Goal: Task Accomplishment & Management: Use online tool/utility

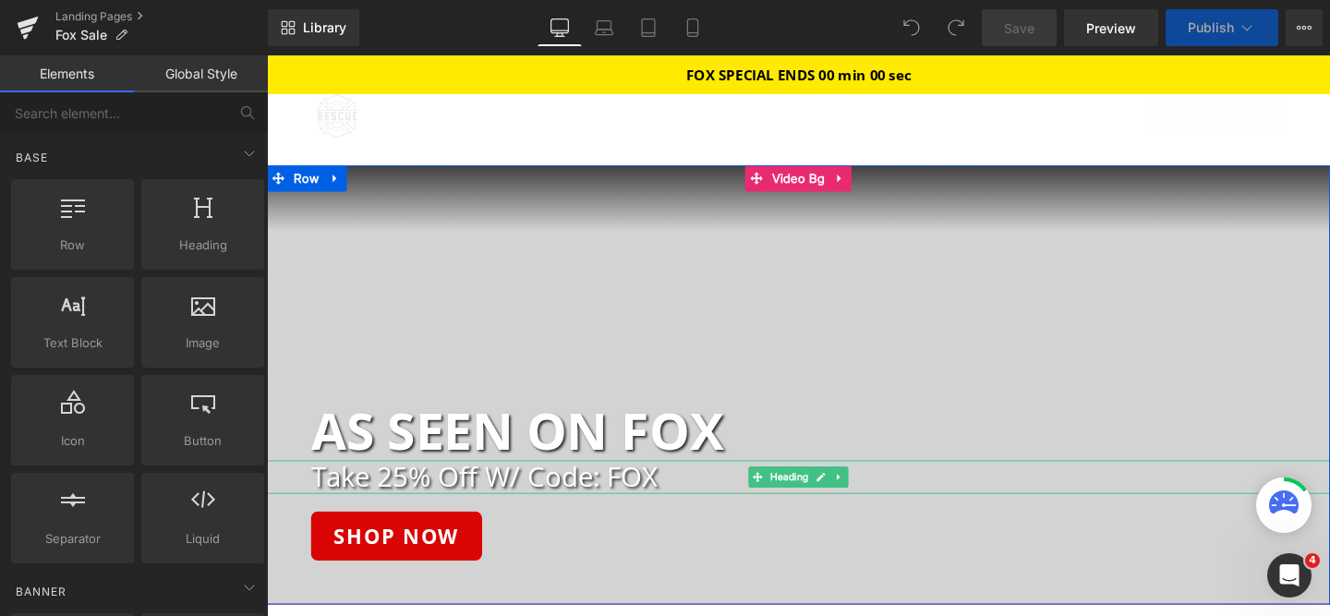
click at [564, 507] on h2 "Take 25% Off W/ Code: FOX" at bounding box center [849, 498] width 1072 height 34
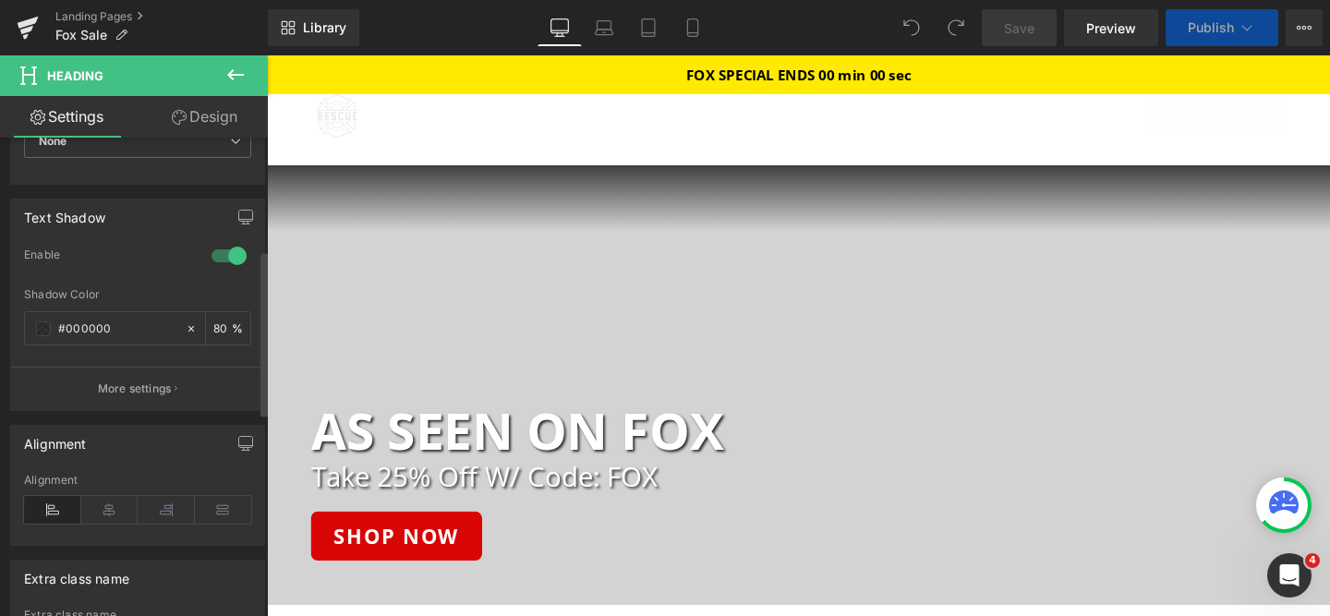
scroll to position [911, 0]
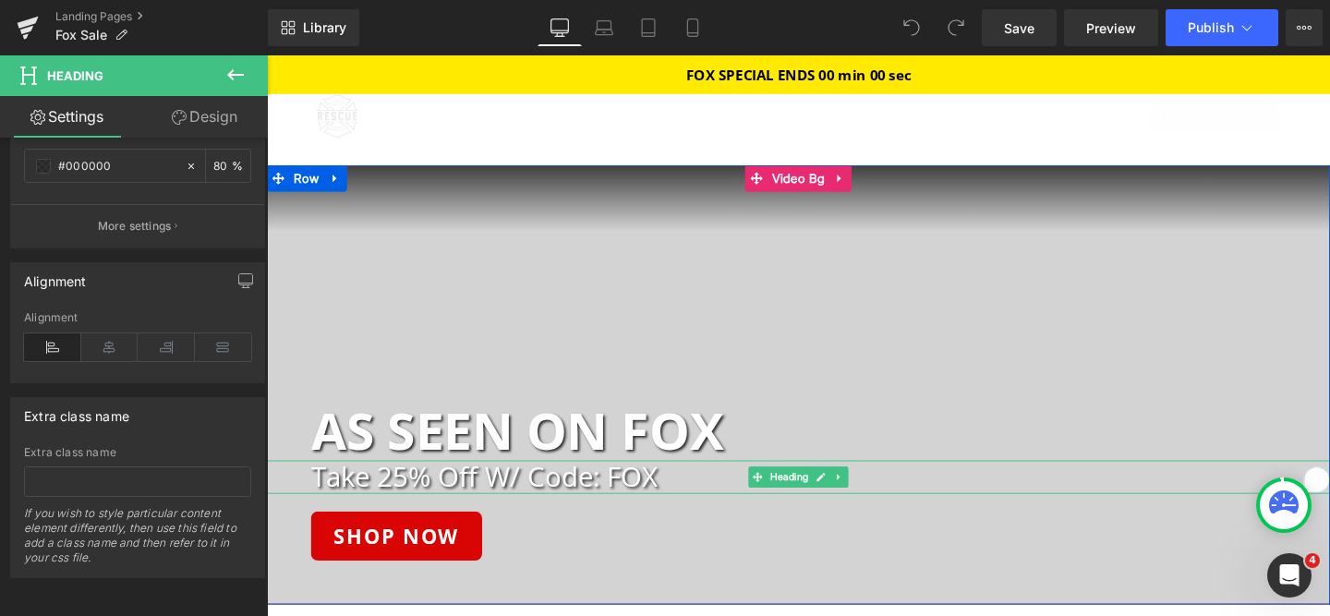
click at [455, 509] on h2 "Take 25% Off W/ Code: FOX" at bounding box center [849, 498] width 1072 height 34
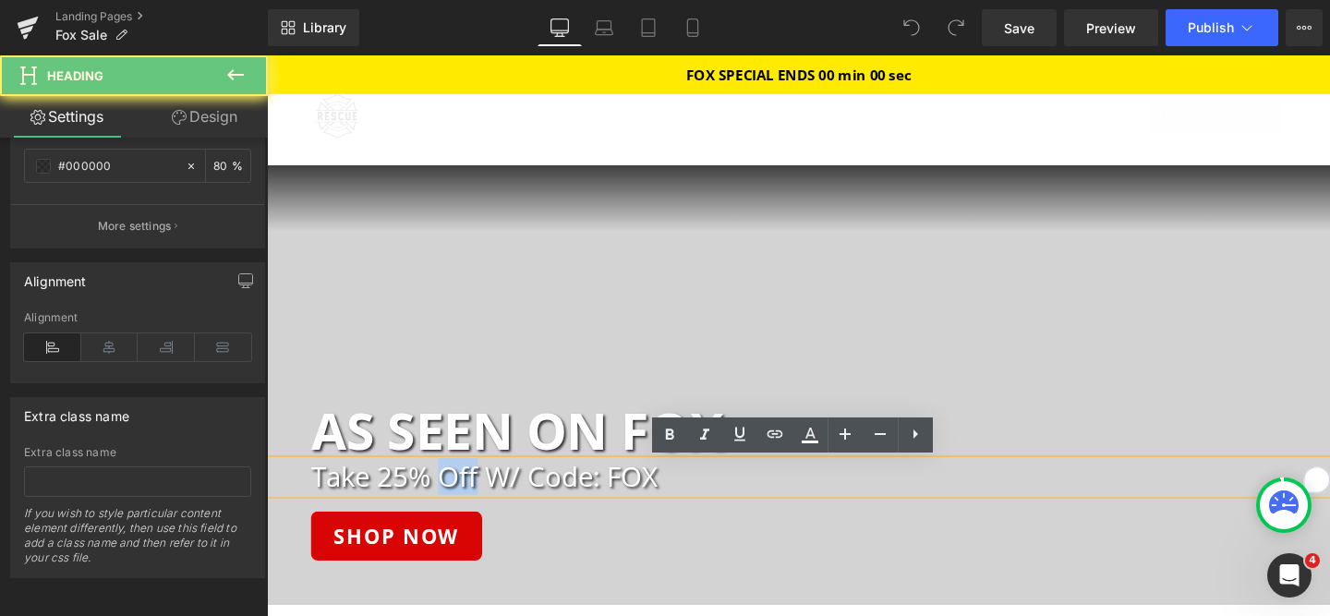
click at [455, 509] on h2 "Take 25% Off W/ Code: FOX" at bounding box center [849, 498] width 1072 height 34
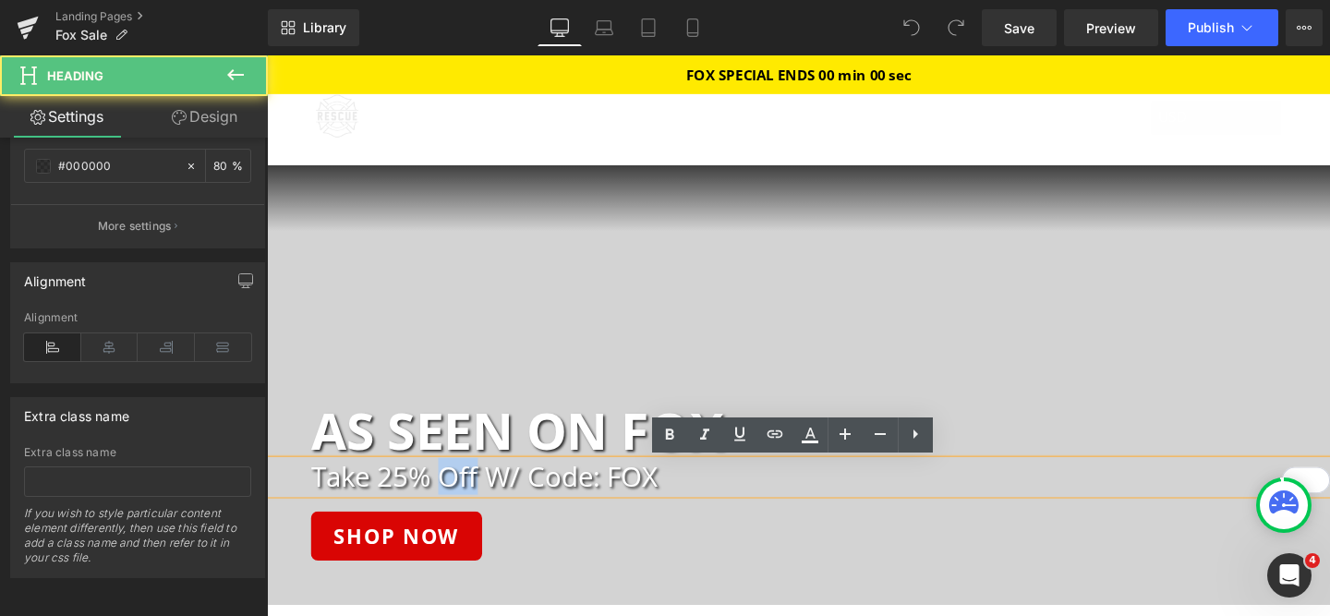
click at [455, 509] on h2 "Take 25% Off W/ Code: FOX" at bounding box center [849, 498] width 1072 height 34
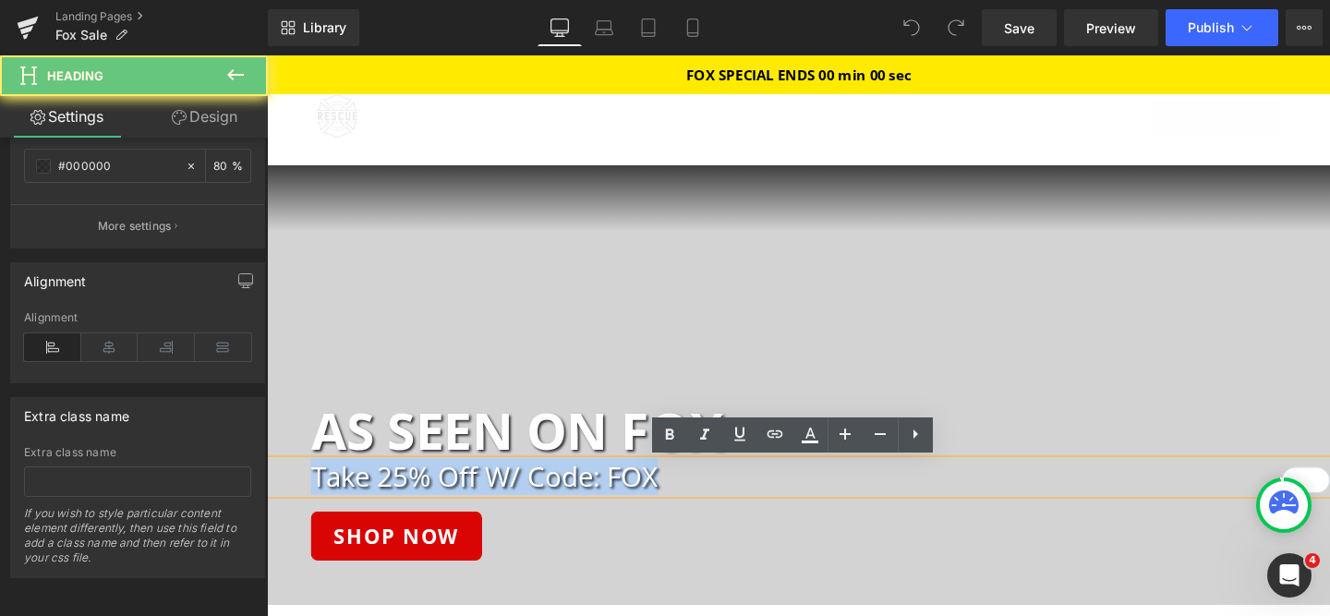
click at [455, 509] on h2 "Take 25% Off W/ Code: FOX" at bounding box center [849, 498] width 1072 height 34
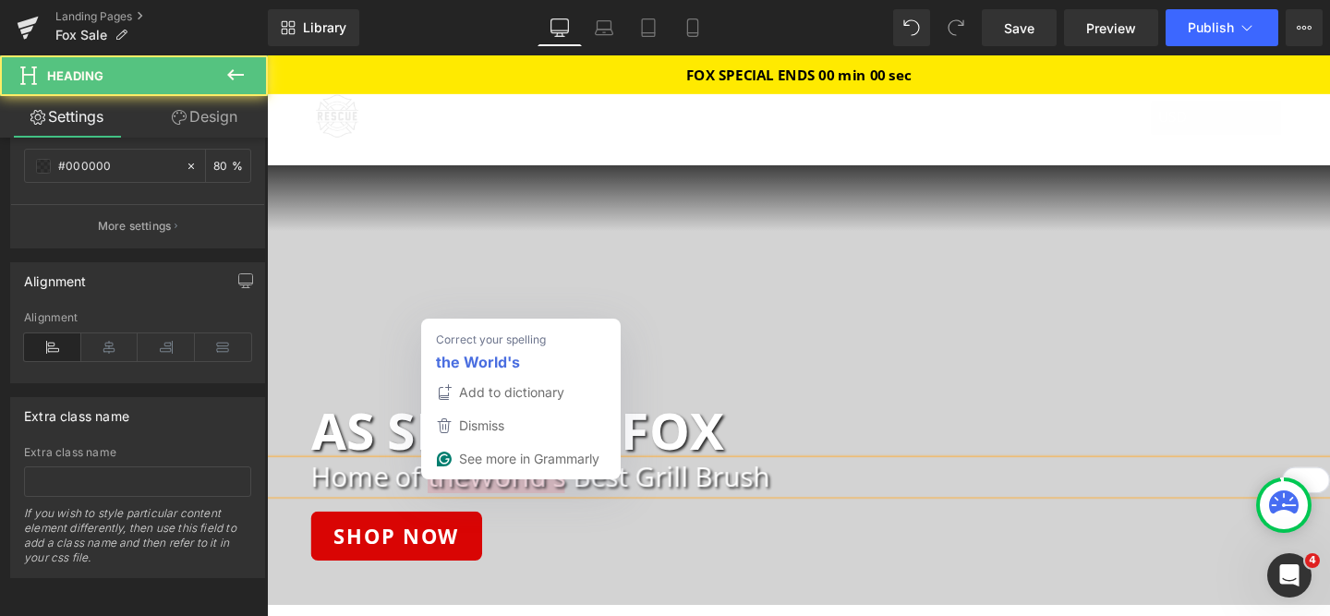
click at [478, 512] on h2 "Home of theWorld's Best Grill Brush" at bounding box center [849, 498] width 1072 height 34
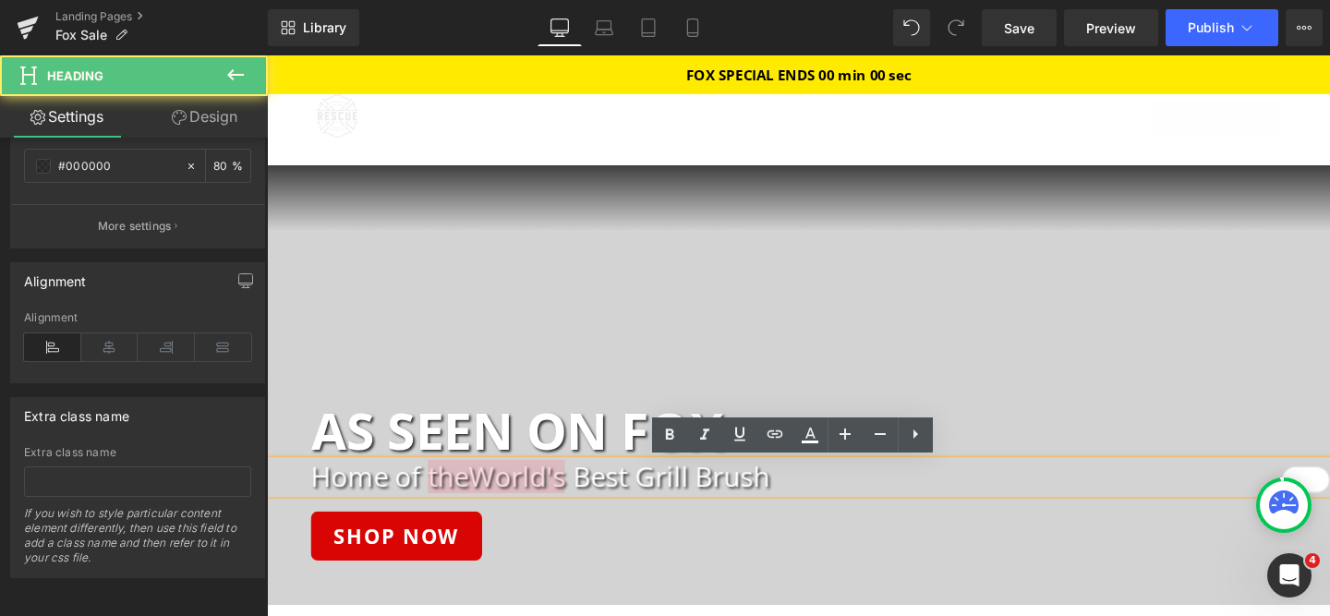
click at [669, 506] on h2 "Home of theWorld's Best Grill Brush" at bounding box center [849, 498] width 1072 height 34
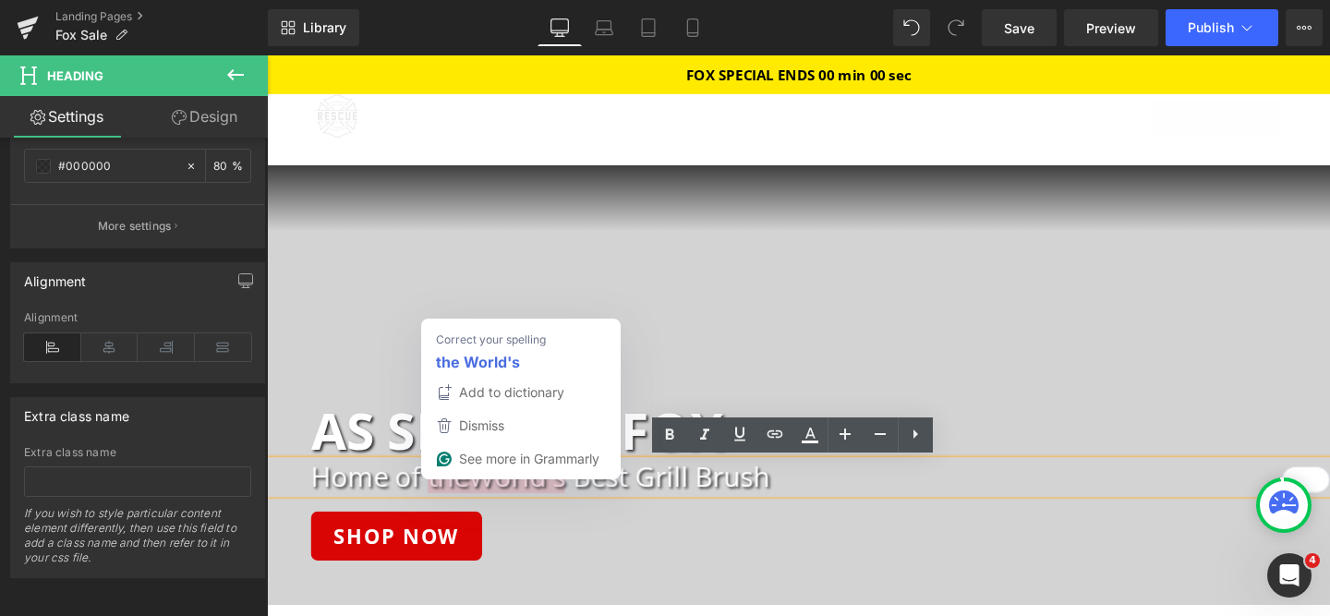
click at [428, 506] on h2 "Home of theWorld's Best Grill Brush" at bounding box center [849, 498] width 1072 height 34
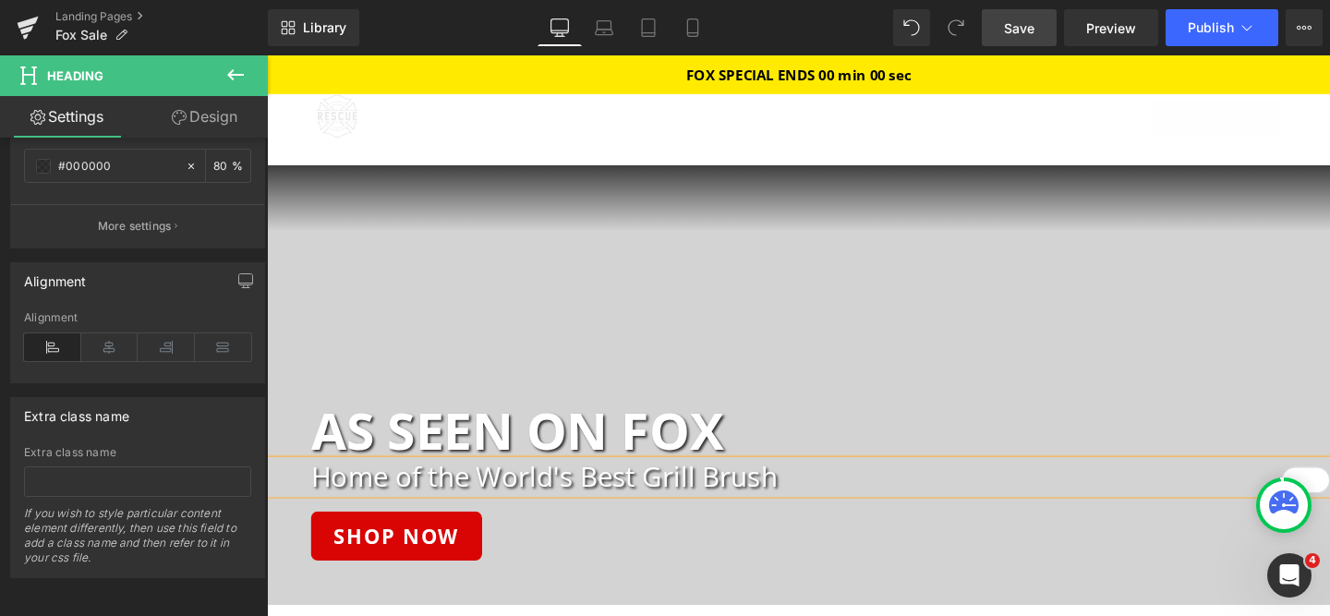
click at [1020, 35] on span "Save" at bounding box center [1019, 27] width 30 height 19
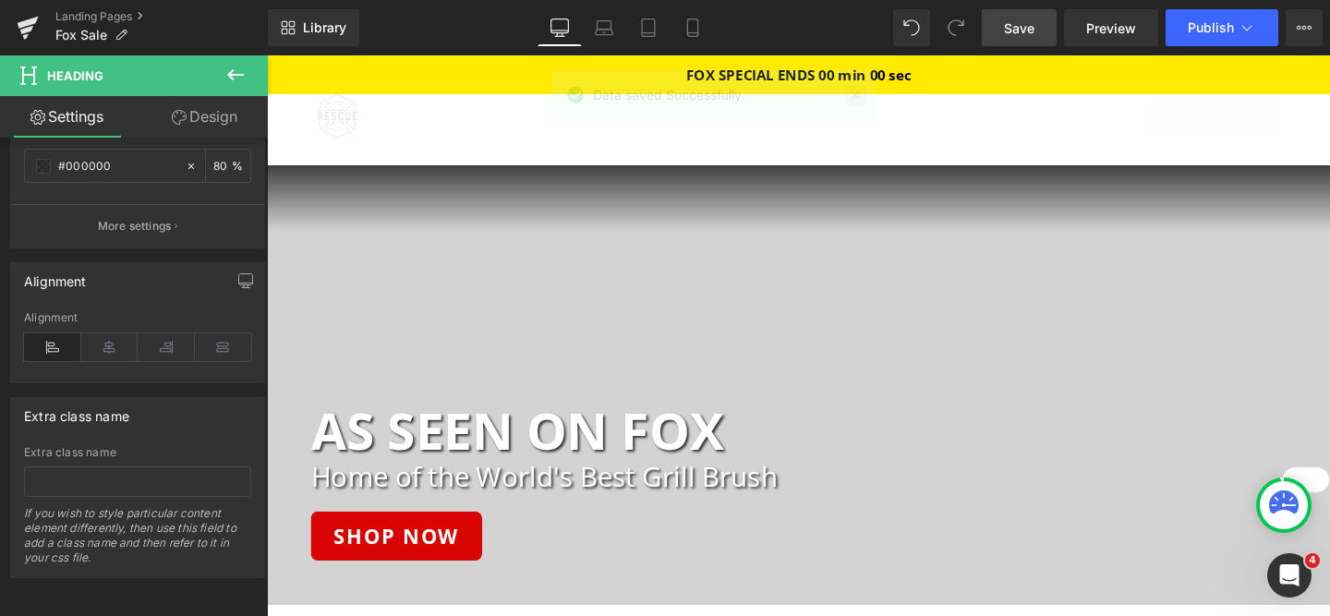
drag, startPoint x: 855, startPoint y: 92, endPoint x: 619, endPoint y: 39, distance: 242.5
click at [855, 92] on link at bounding box center [855, 95] width 20 height 20
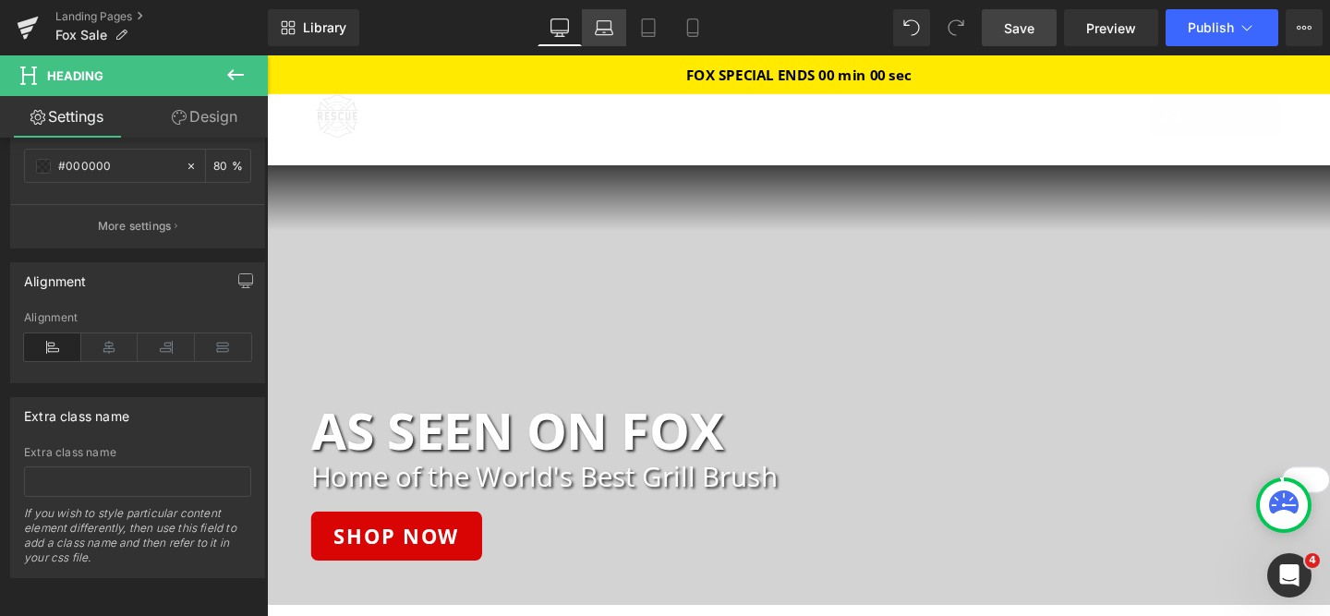
click at [612, 21] on icon at bounding box center [604, 27] width 18 height 18
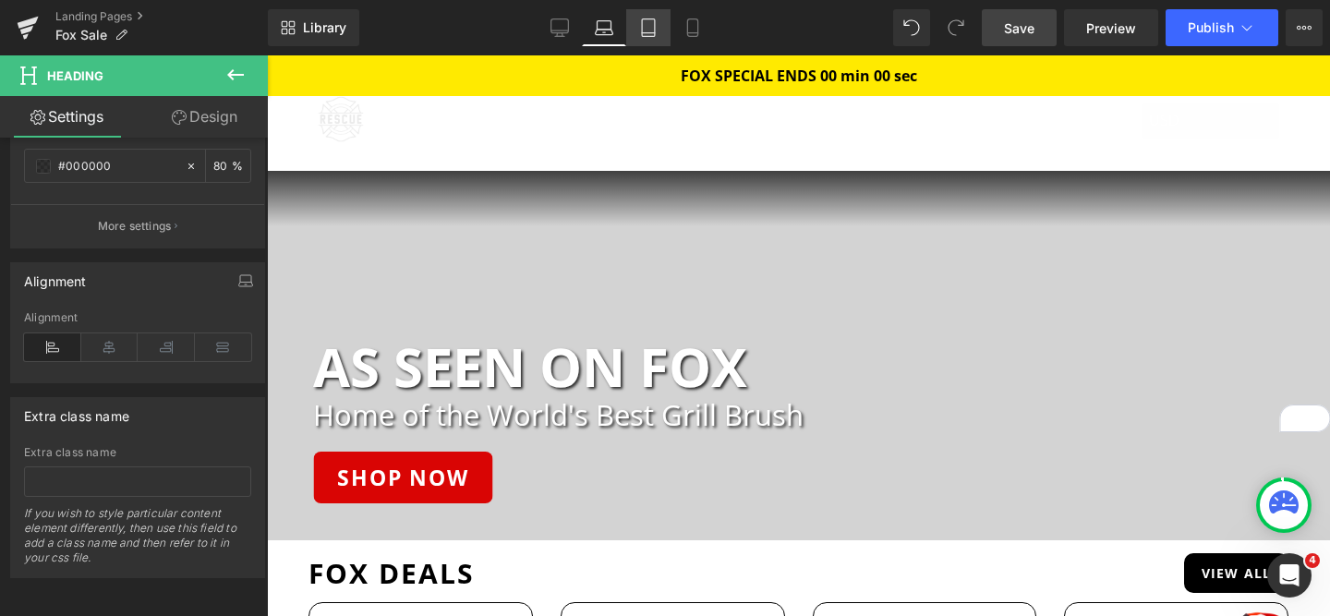
click at [641, 32] on icon at bounding box center [648, 27] width 18 height 18
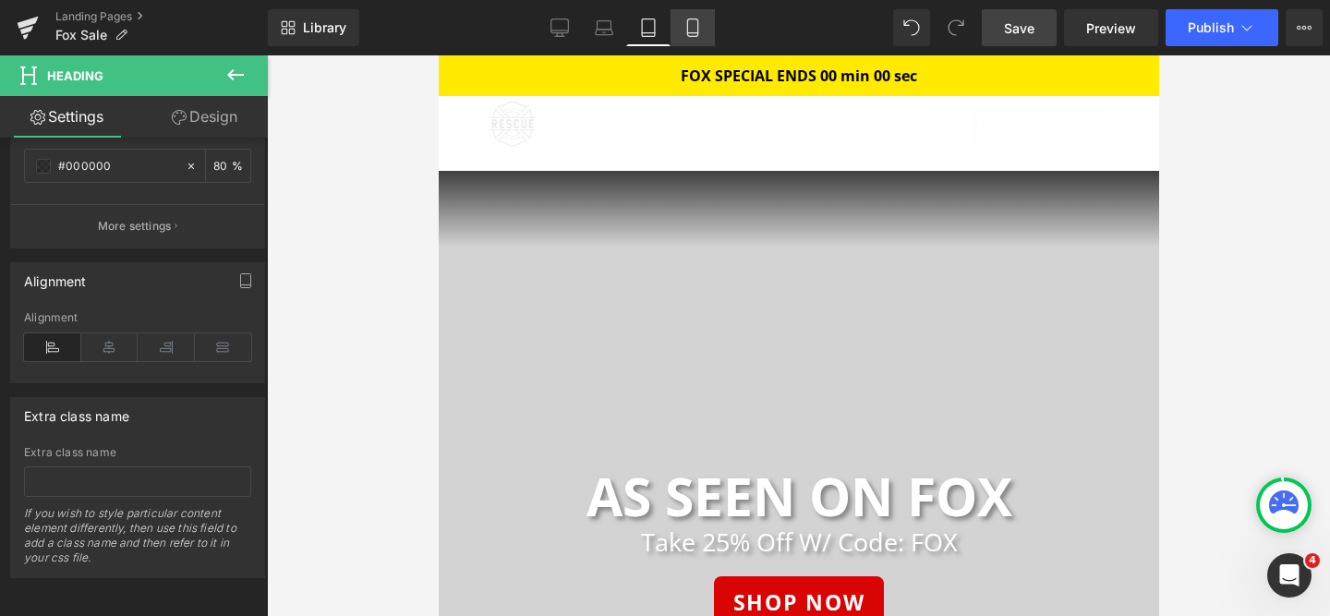
click at [684, 30] on icon at bounding box center [693, 27] width 18 height 18
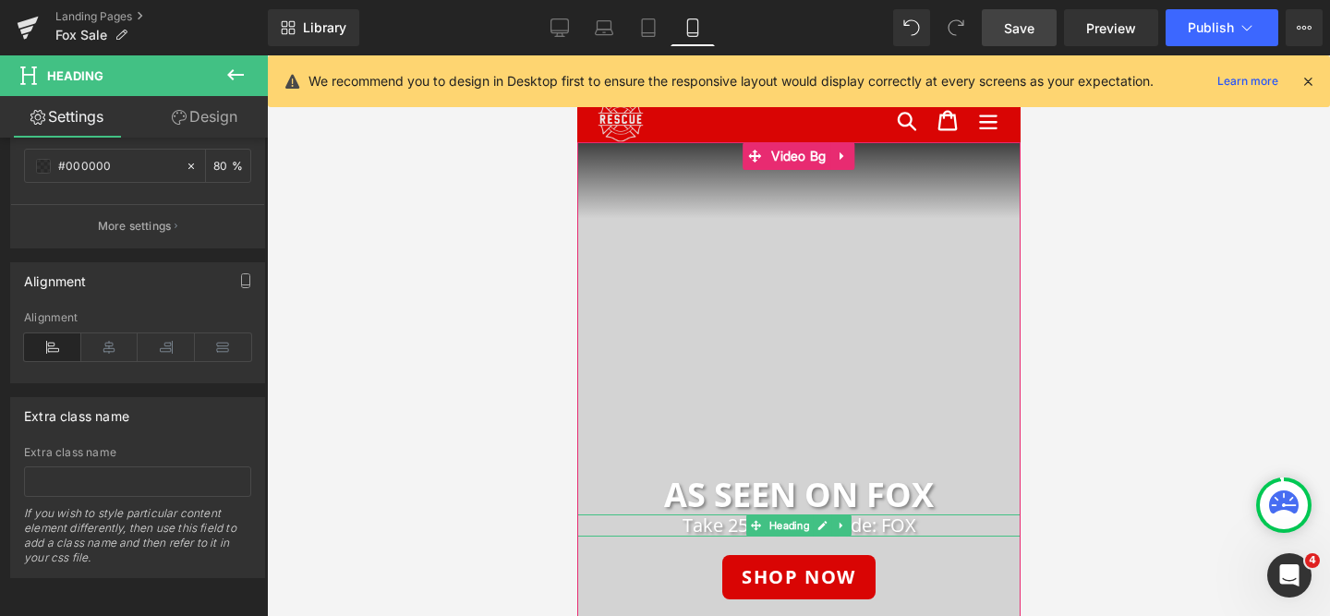
click at [705, 531] on h2 "Take 25% Off W/ Code: FOX" at bounding box center [797, 526] width 443 height 22
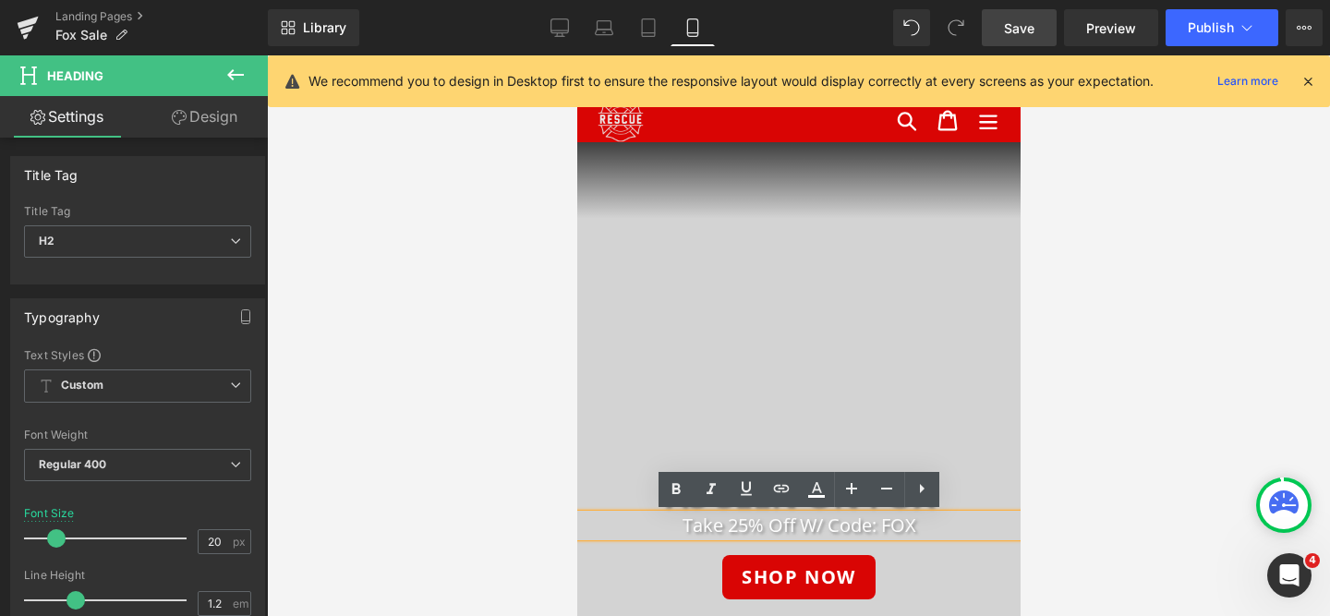
click at [705, 531] on h2 "Take 25% Off W/ Code: FOX" at bounding box center [797, 526] width 443 height 22
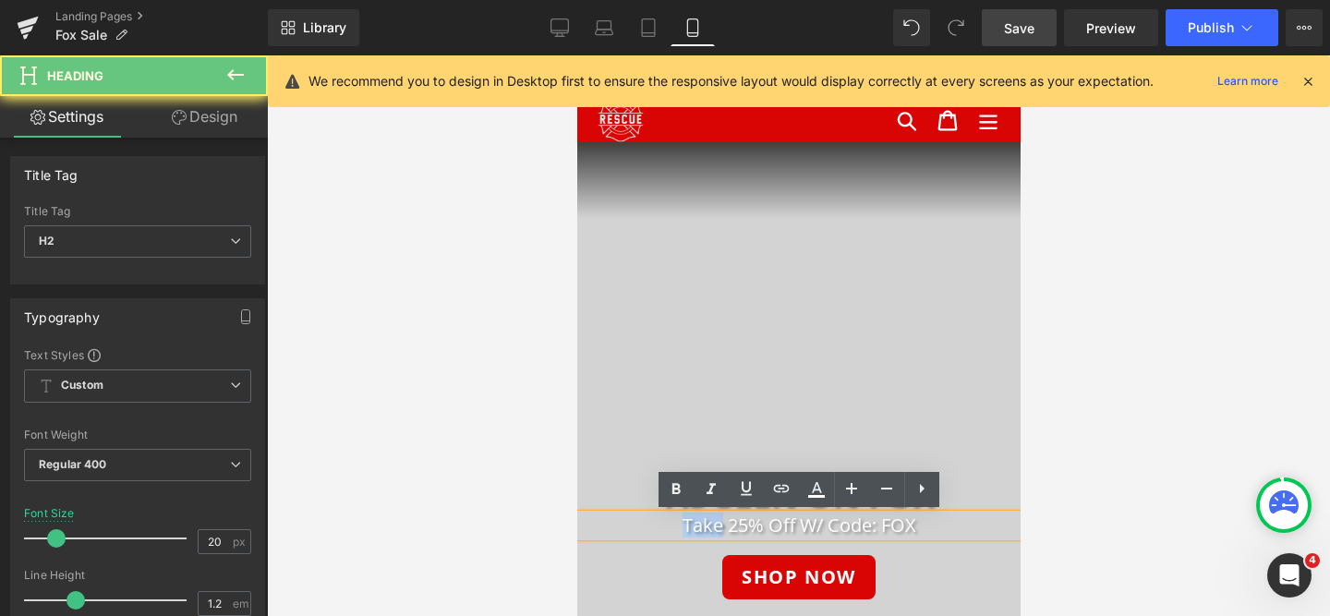
click at [705, 531] on h2 "Take 25% Off W/ Code: FOX" at bounding box center [797, 526] width 443 height 22
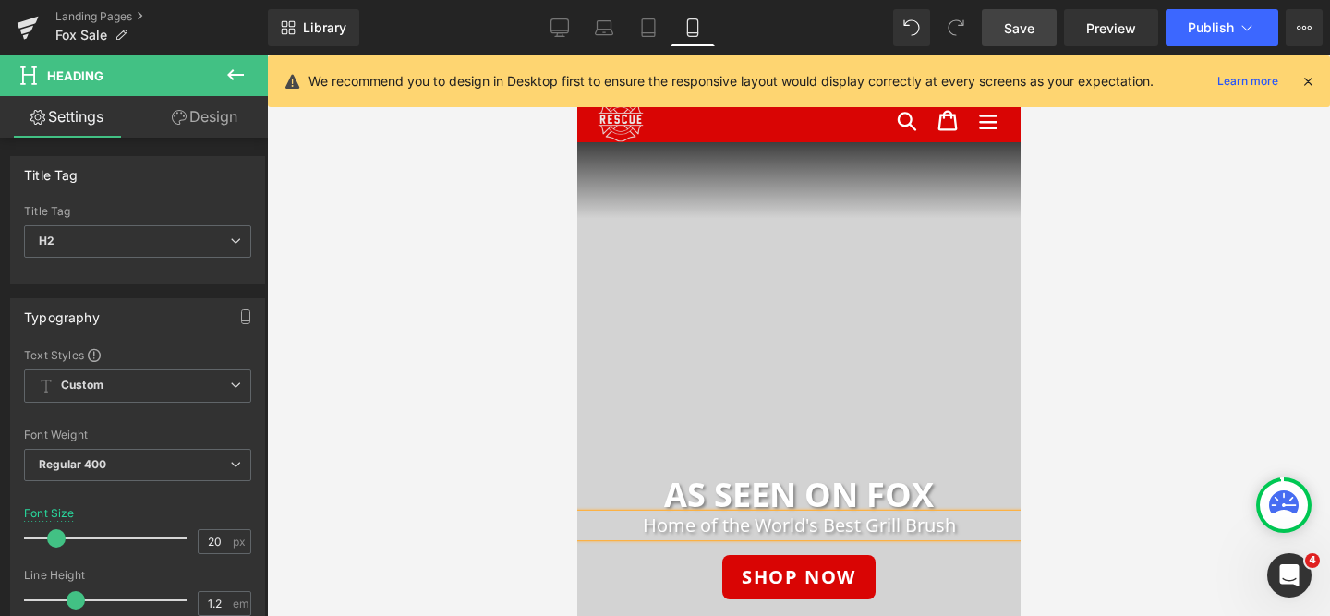
click at [1015, 39] on link "Save" at bounding box center [1019, 27] width 75 height 37
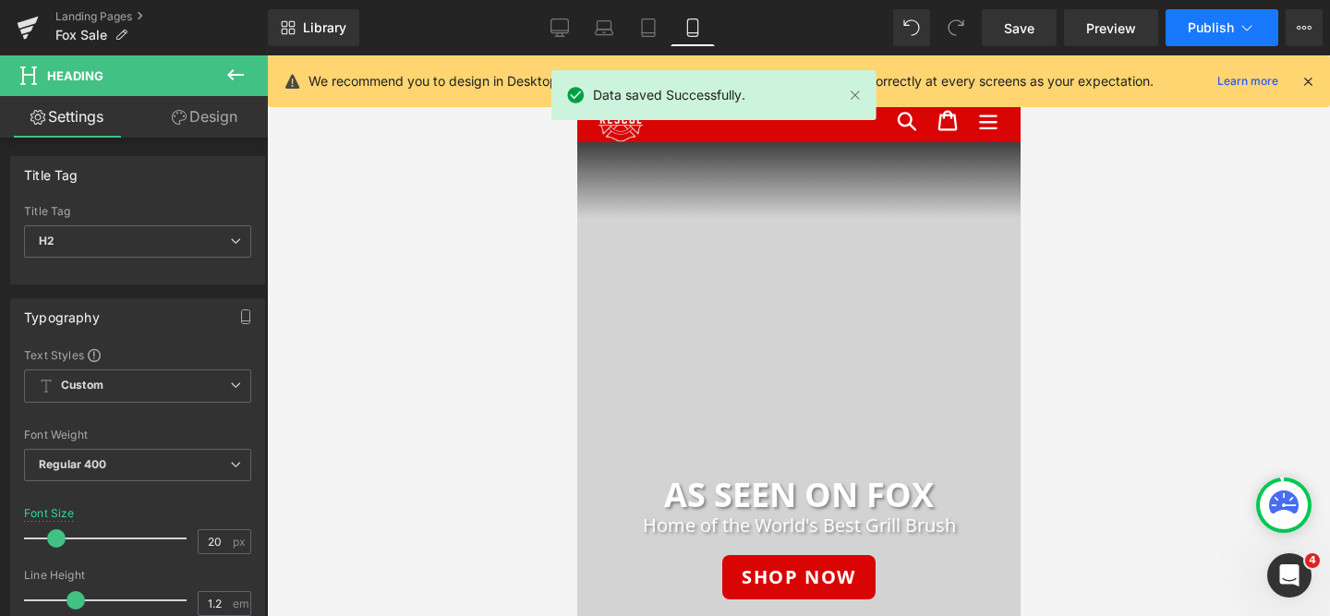
click at [1242, 12] on button "Publish" at bounding box center [1222, 27] width 113 height 37
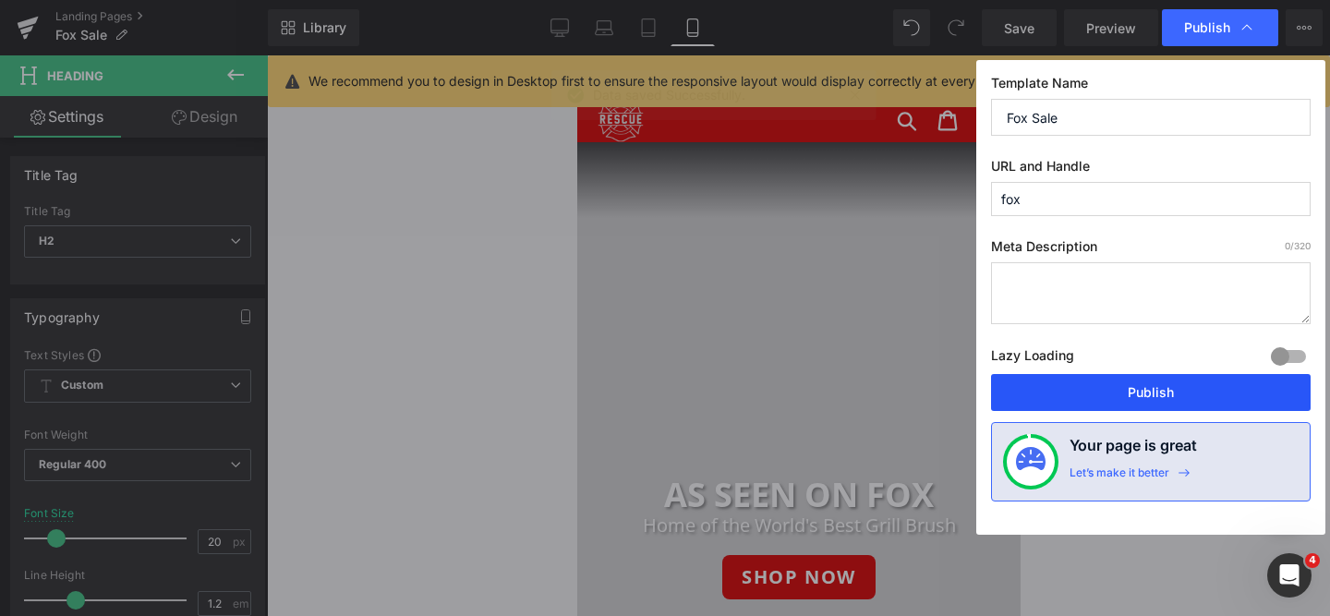
click at [1088, 396] on button "Publish" at bounding box center [1151, 392] width 320 height 37
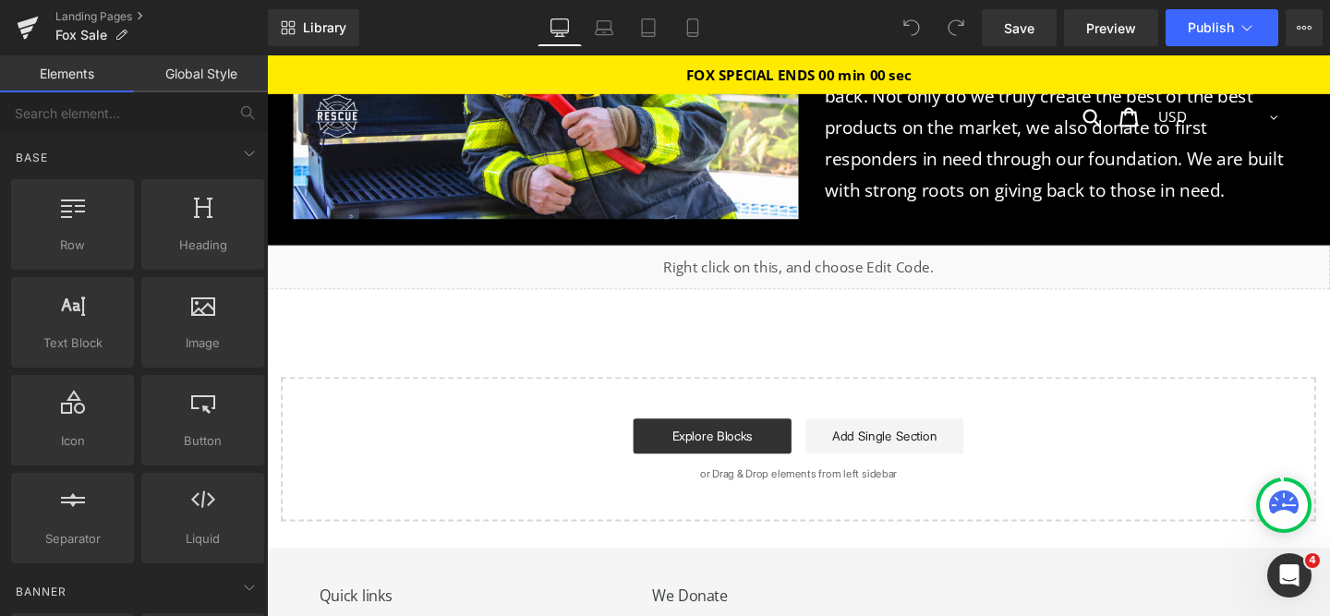
scroll to position [8580, 0]
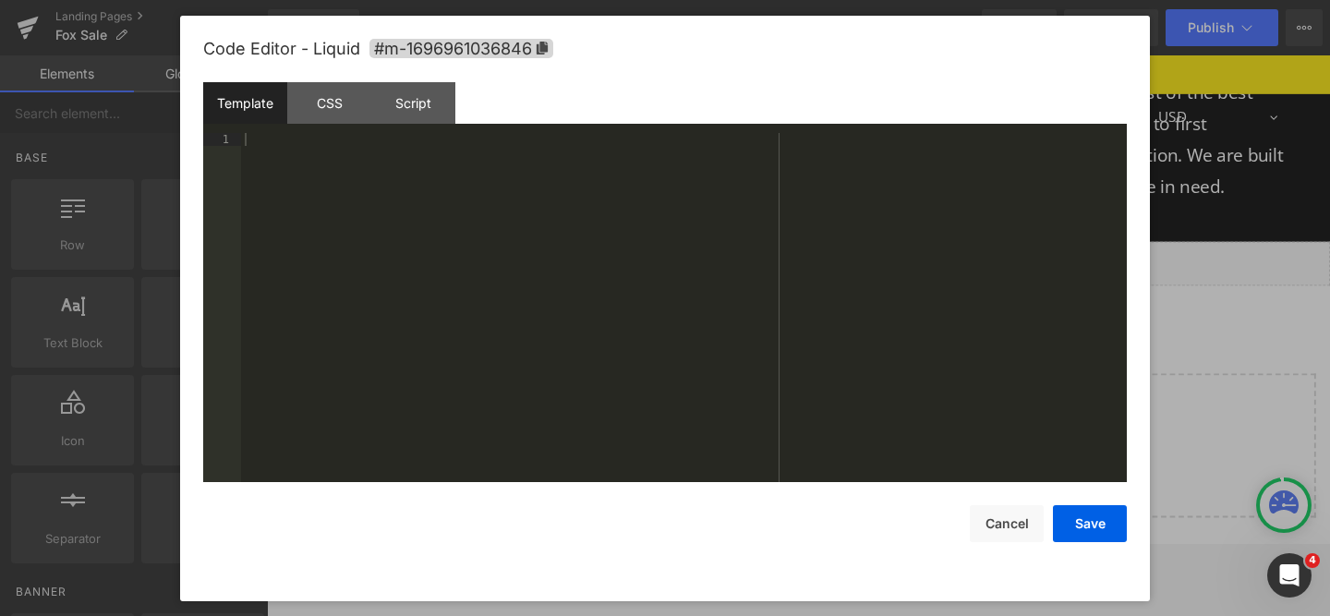
click at [854, 251] on div "Liquid" at bounding box center [826, 274] width 1118 height 46
click at [358, 114] on div "CSS" at bounding box center [329, 103] width 84 height 42
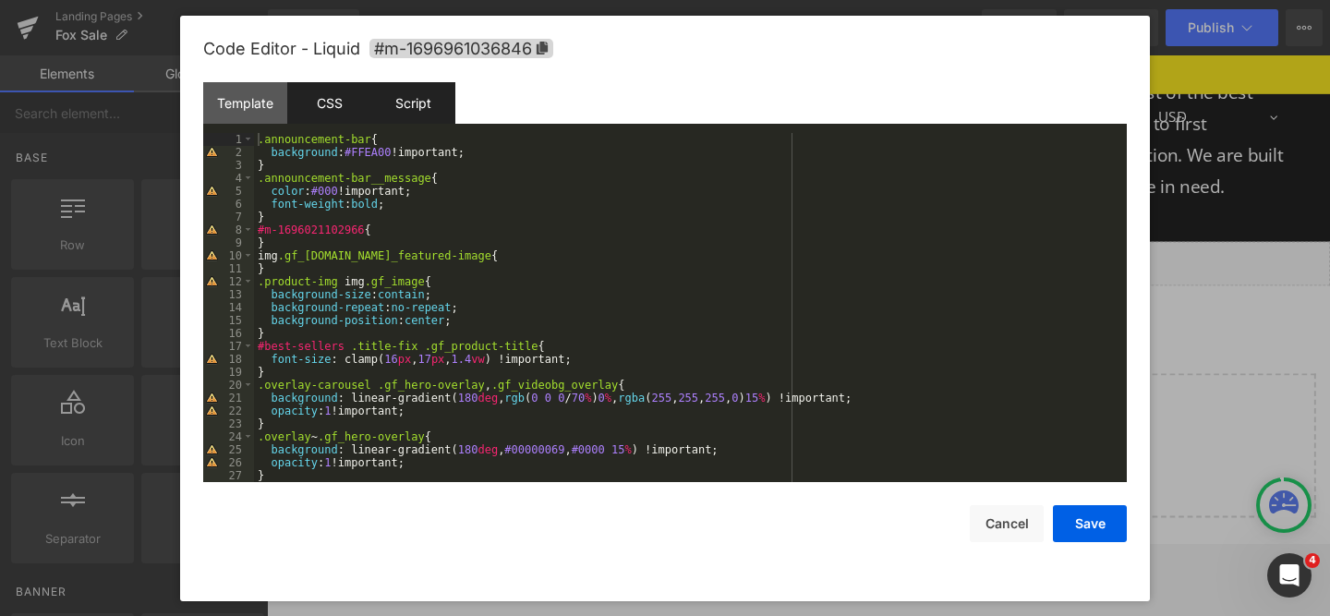
click at [408, 115] on div "Script" at bounding box center [413, 103] width 84 height 42
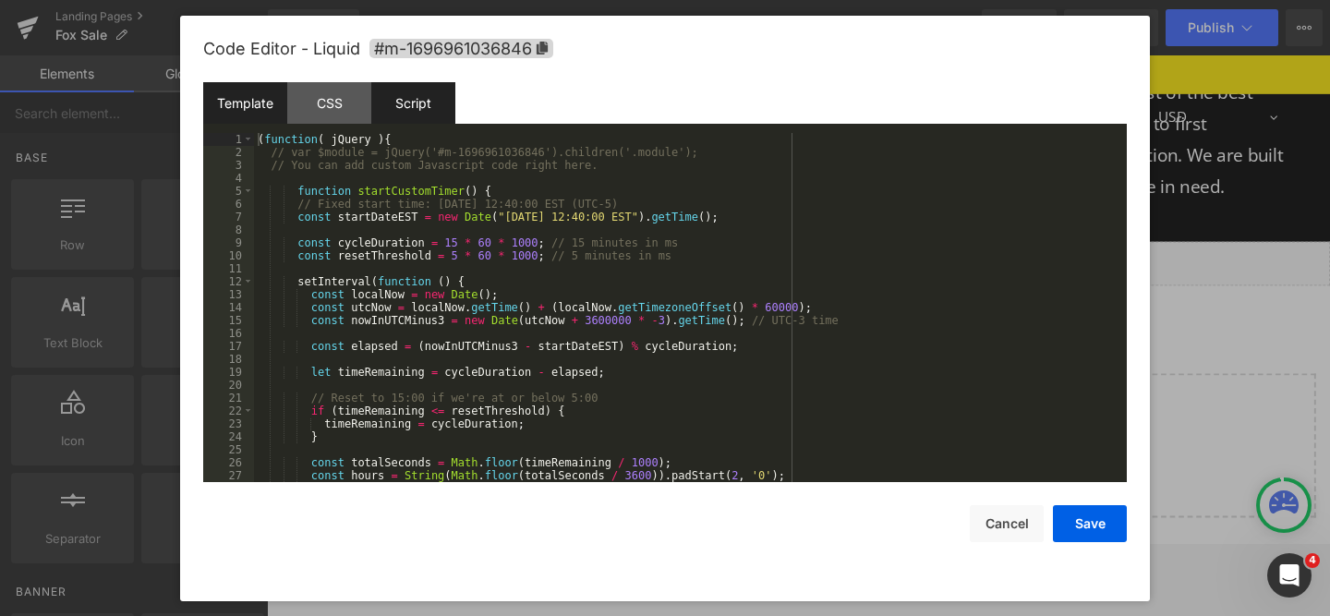
click at [251, 112] on div "Template" at bounding box center [245, 103] width 84 height 42
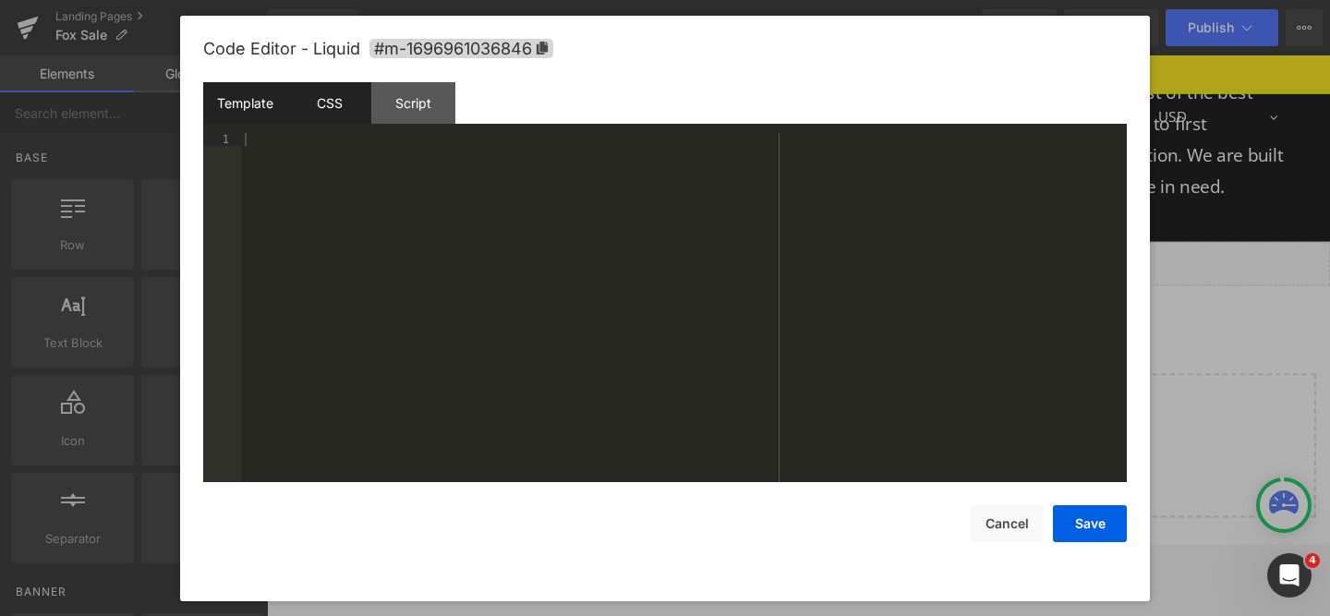
click at [308, 118] on div "CSS" at bounding box center [329, 103] width 84 height 42
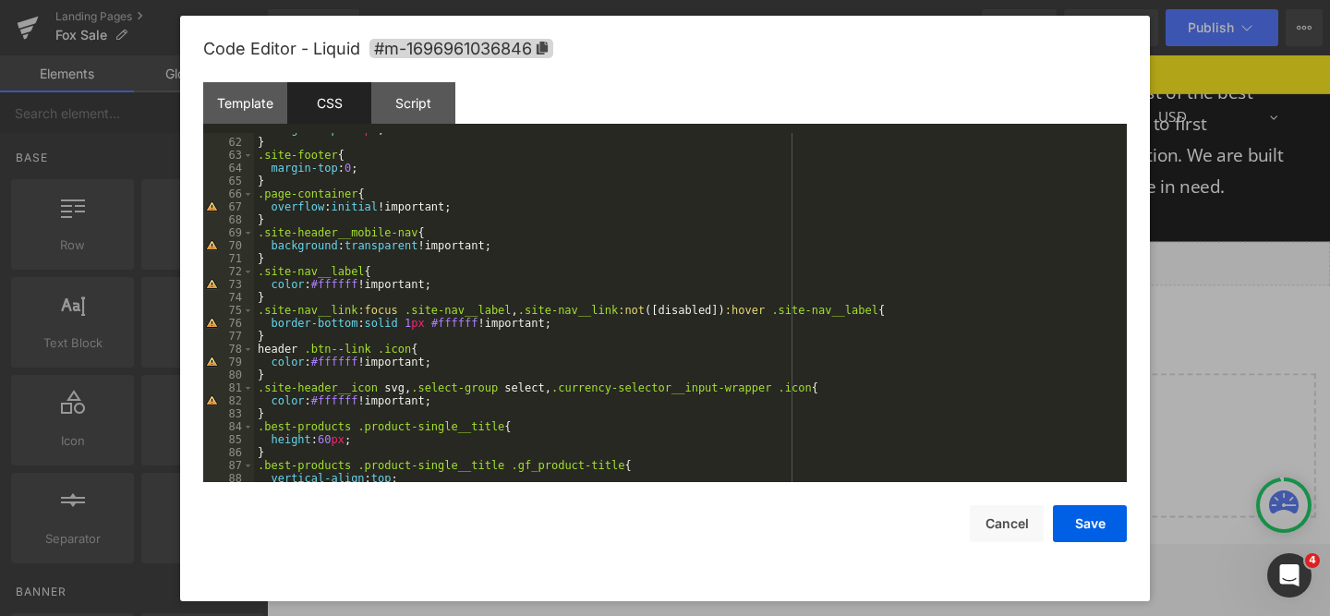
scroll to position [790, 0]
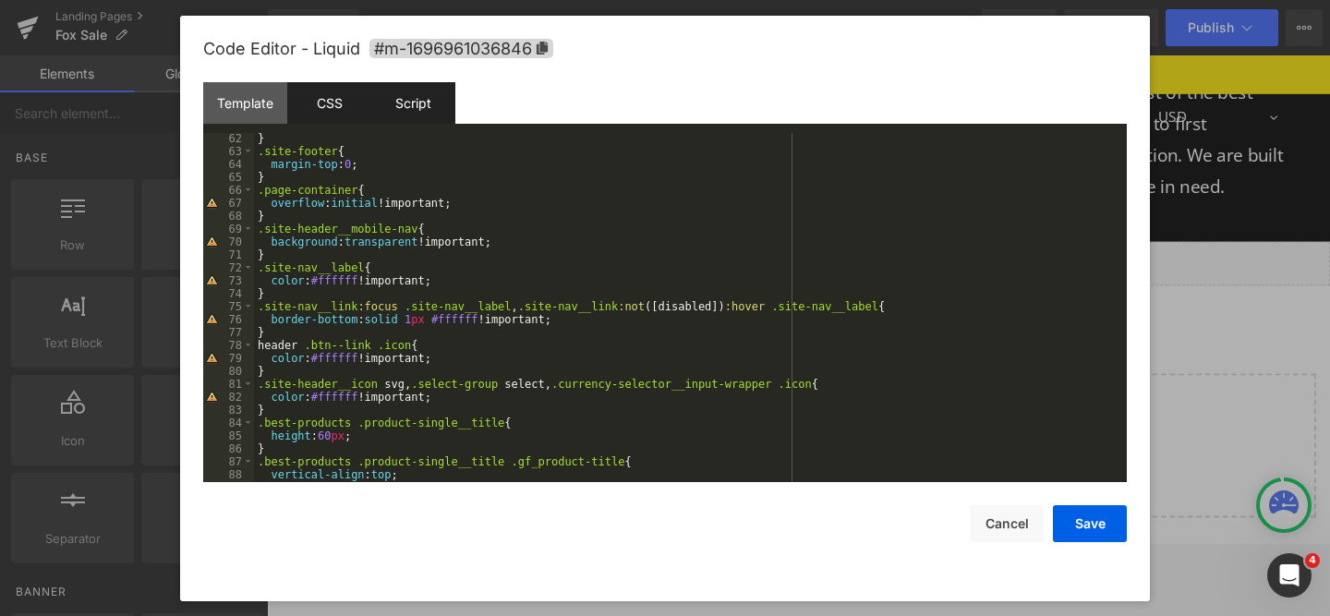
click at [454, 111] on div "Script" at bounding box center [413, 103] width 84 height 42
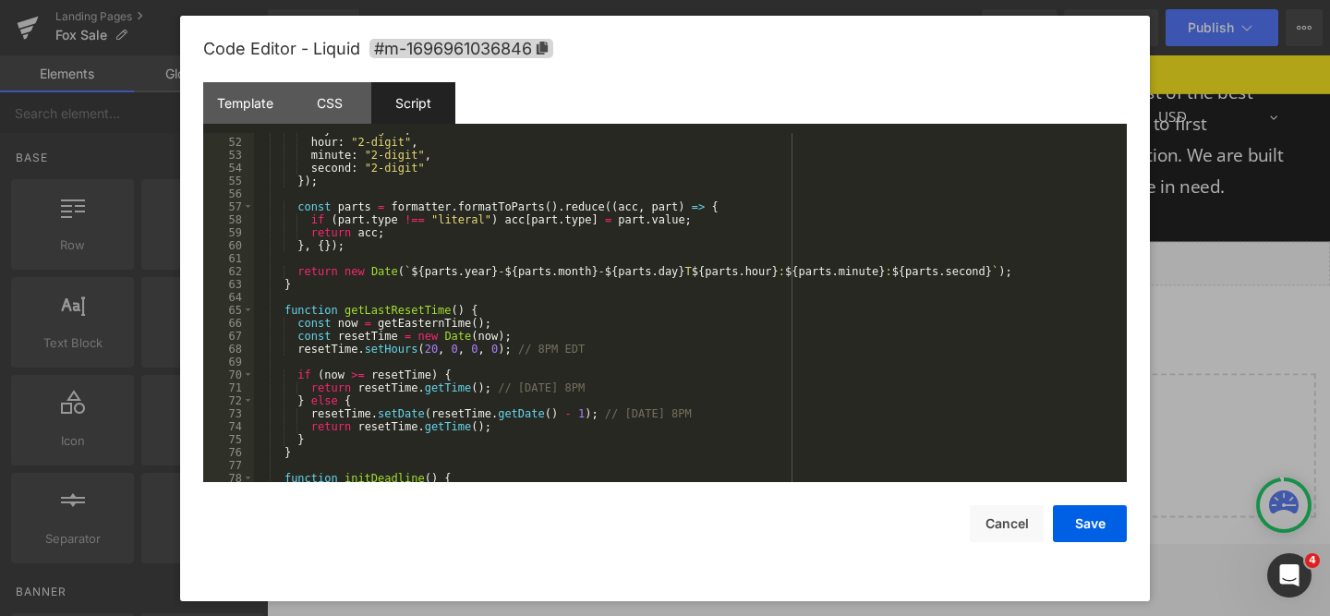
scroll to position [660, 0]
click at [312, 108] on div "CSS" at bounding box center [329, 103] width 84 height 42
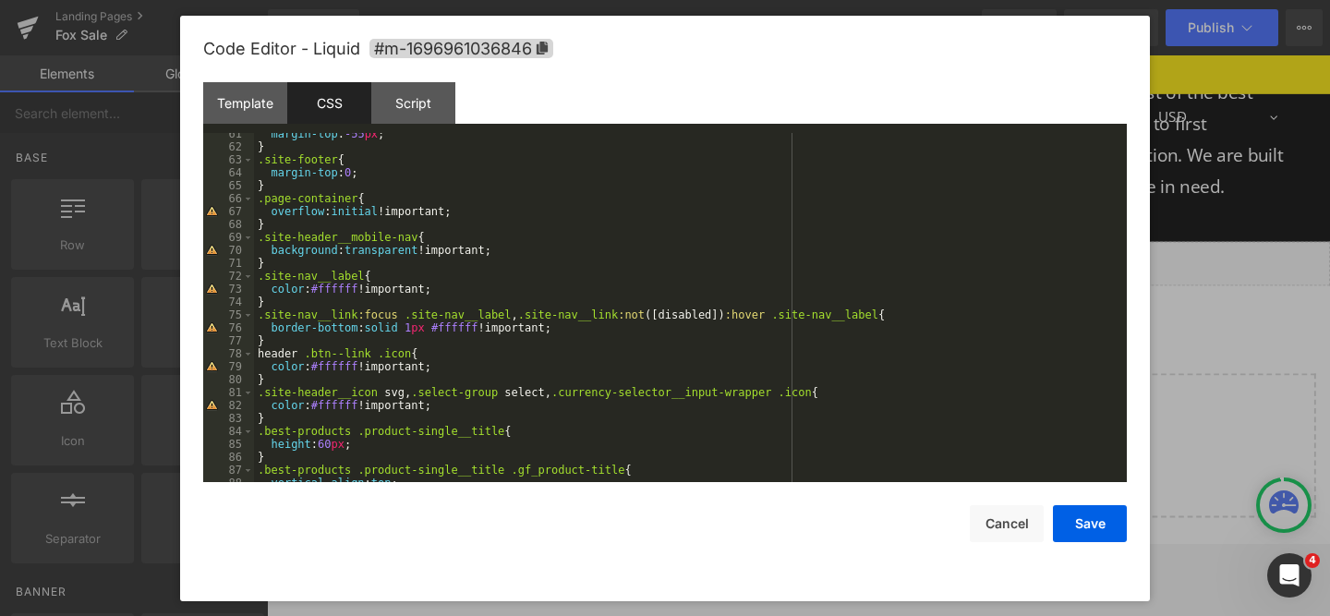
scroll to position [793, 0]
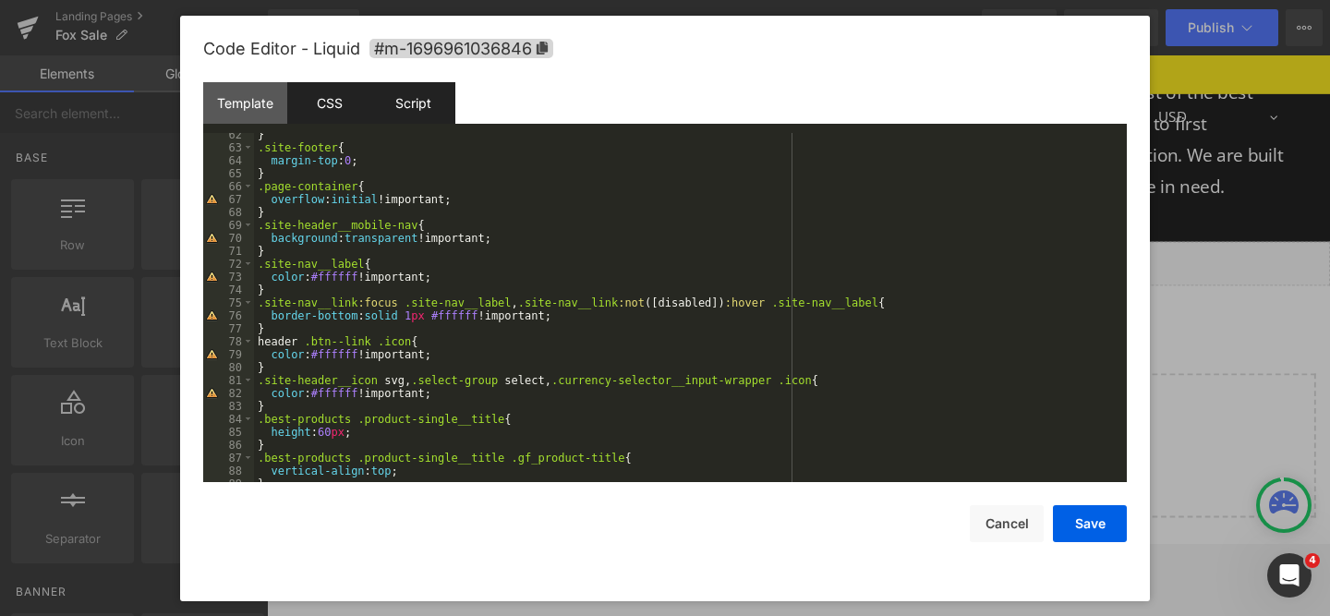
click at [414, 115] on div "Script" at bounding box center [413, 103] width 84 height 42
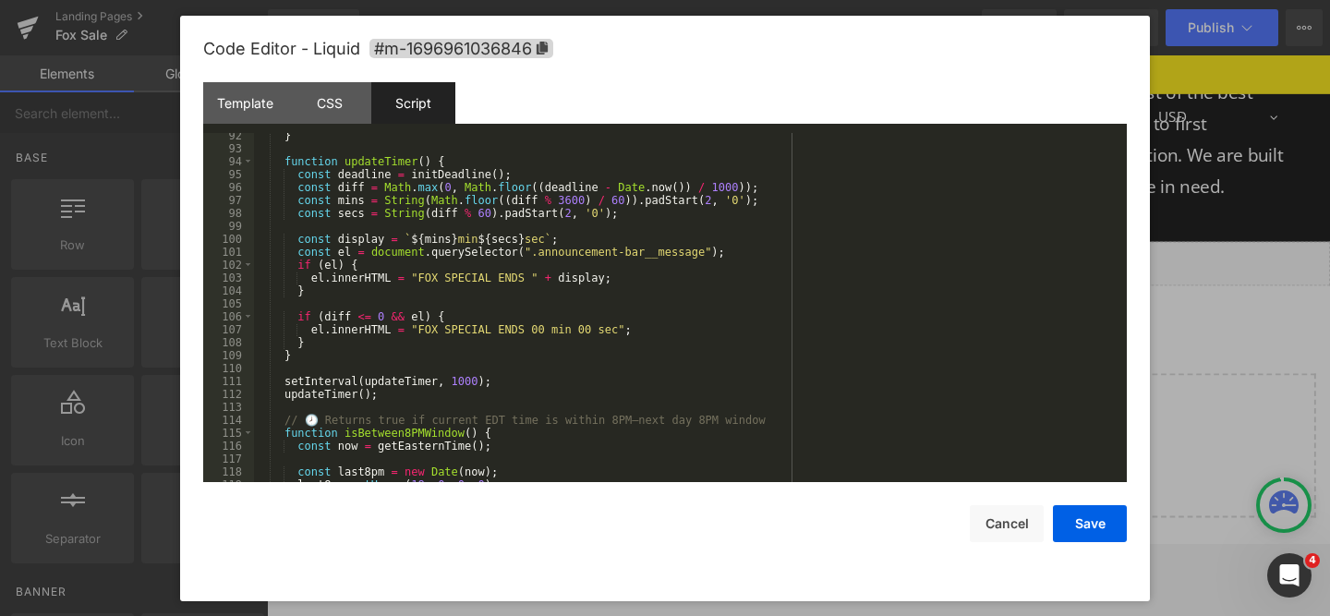
scroll to position [1181, 0]
click at [524, 277] on div "} function updateTimer ( ) { const deadline = initDeadline ( ) ; const diff = M…" at bounding box center [687, 316] width 866 height 375
click at [526, 330] on div "} function updateTimer ( ) { const deadline = initDeadline ( ) ; const diff = M…" at bounding box center [687, 316] width 866 height 375
click at [989, 526] on button "Cancel" at bounding box center [1007, 523] width 74 height 37
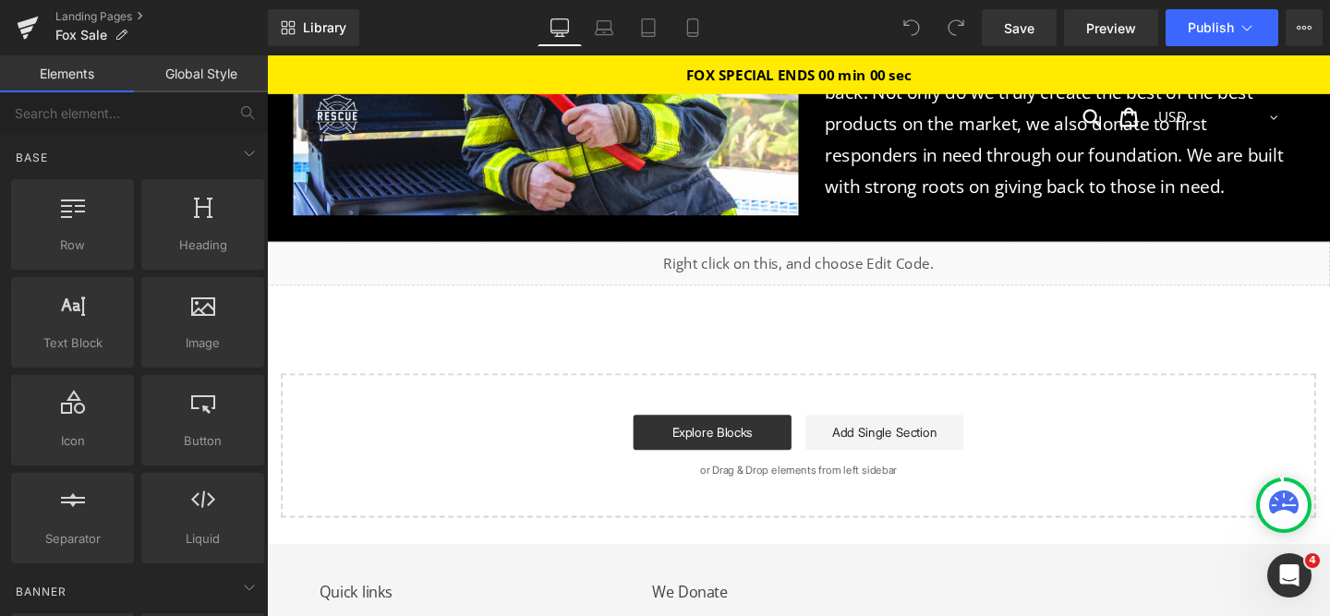
click at [840, 251] on div "Liquid" at bounding box center [826, 274] width 1118 height 46
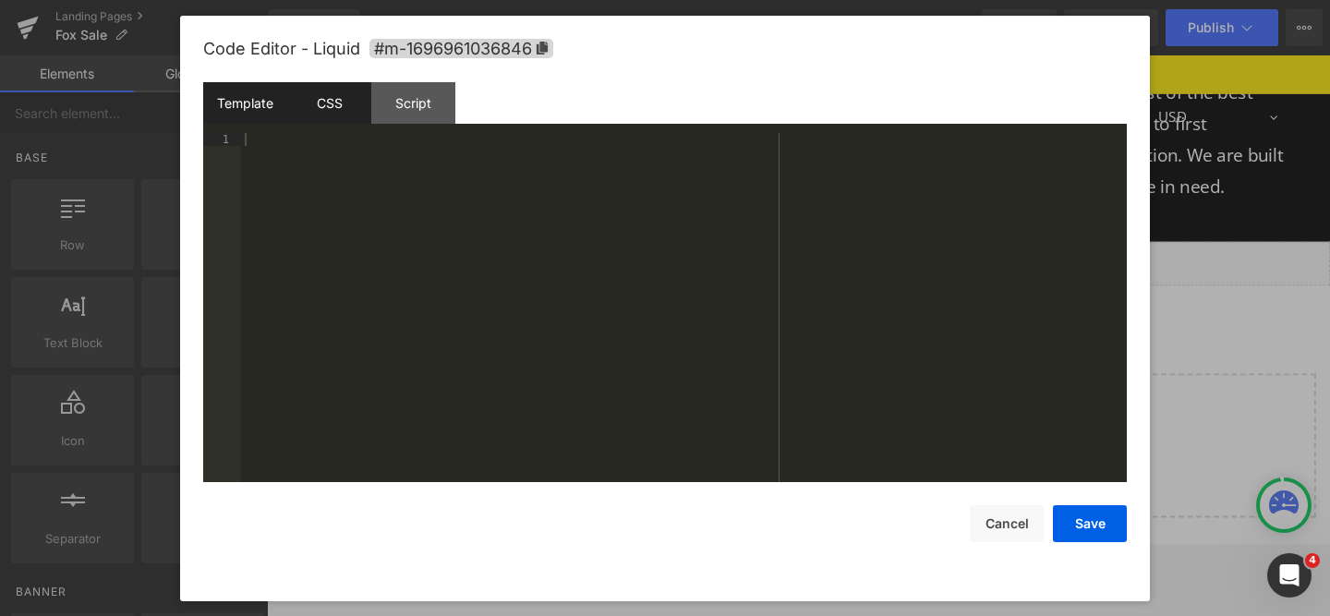
click at [332, 108] on div "CSS" at bounding box center [329, 103] width 84 height 42
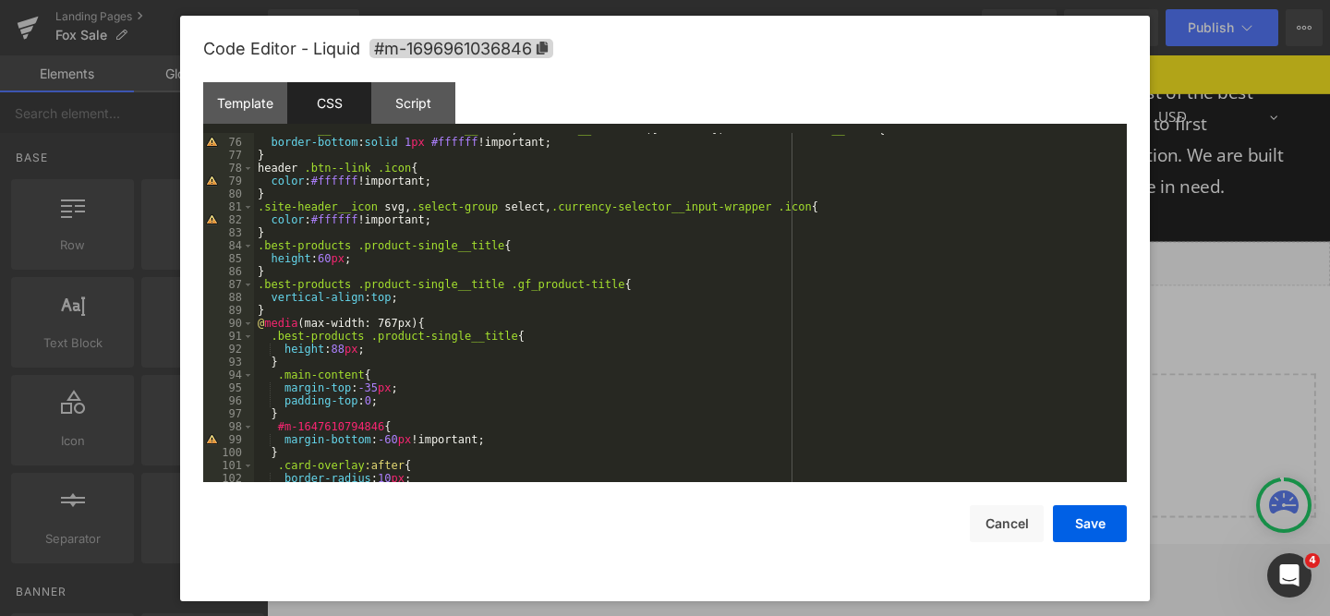
scroll to position [969, 0]
click at [431, 95] on div "Script" at bounding box center [413, 103] width 84 height 42
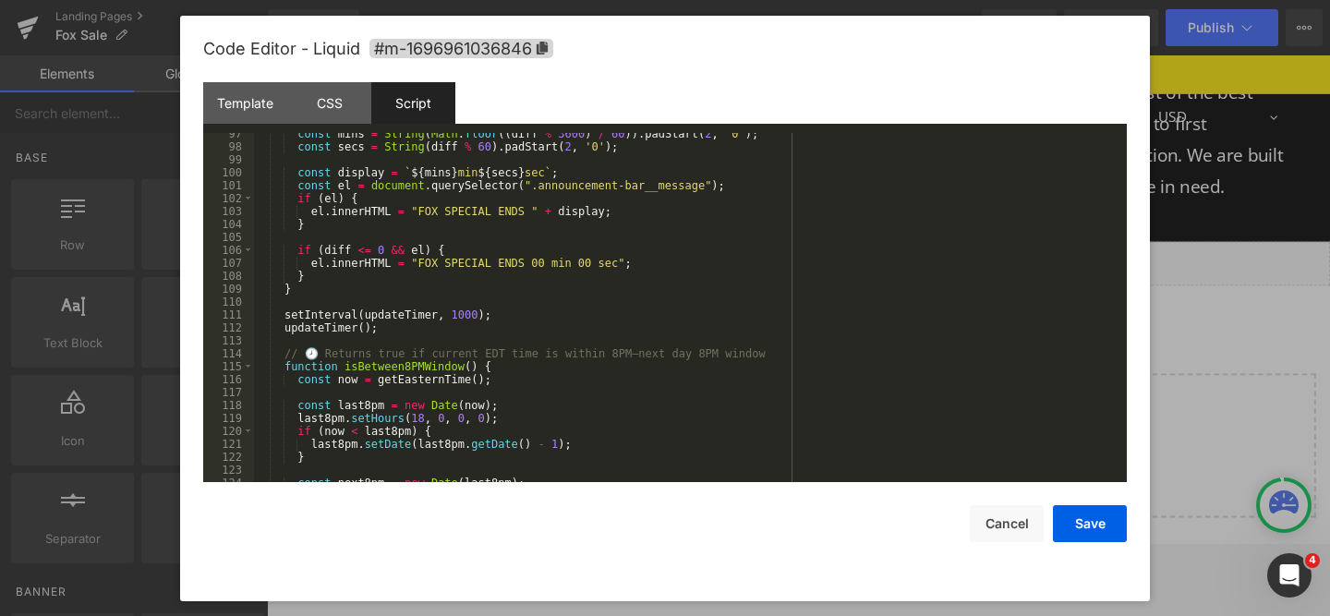
scroll to position [1247, 0]
click at [523, 258] on div "const mins = String ( Math . floor (( diff % 3600 ) / 60 )) . padStart ( 2 , '0…" at bounding box center [687, 314] width 866 height 375
click at [526, 210] on div "const mins = String ( Math . floor (( diff % 3600 ) / 60 )) . padStart ( 2 , '0…" at bounding box center [687, 314] width 866 height 375
click at [1079, 521] on button "Save" at bounding box center [1090, 523] width 74 height 37
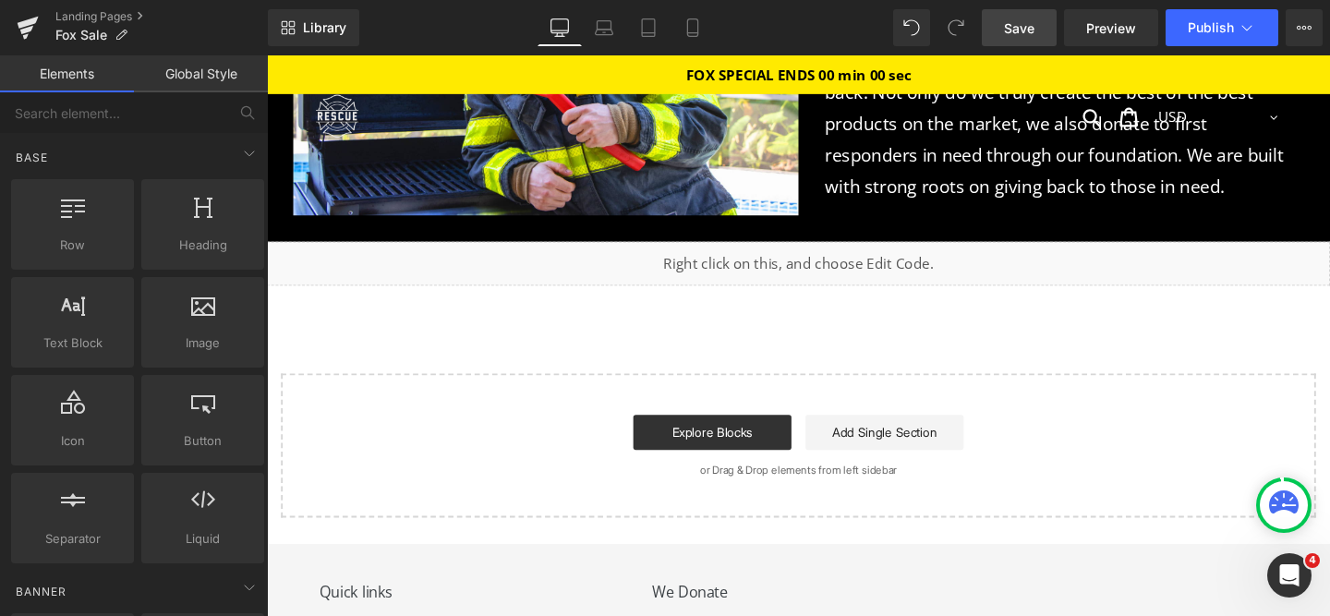
click at [1033, 21] on span "Save" at bounding box center [1019, 27] width 30 height 19
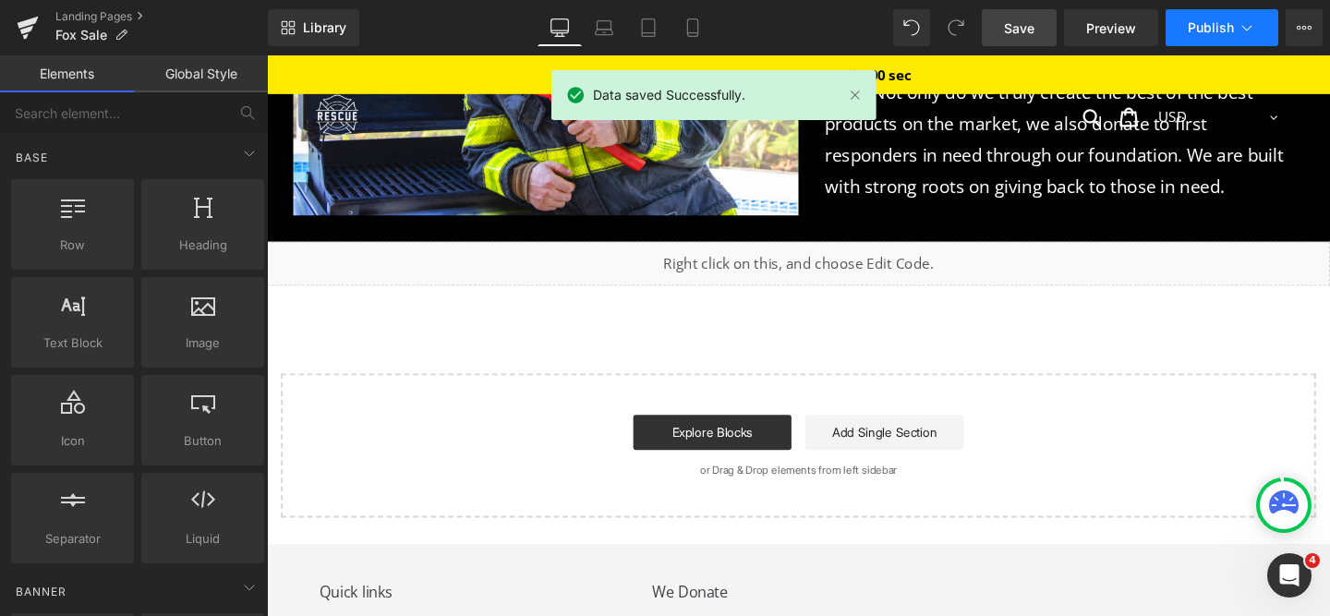
click at [1212, 23] on span "Publish" at bounding box center [1211, 27] width 46 height 15
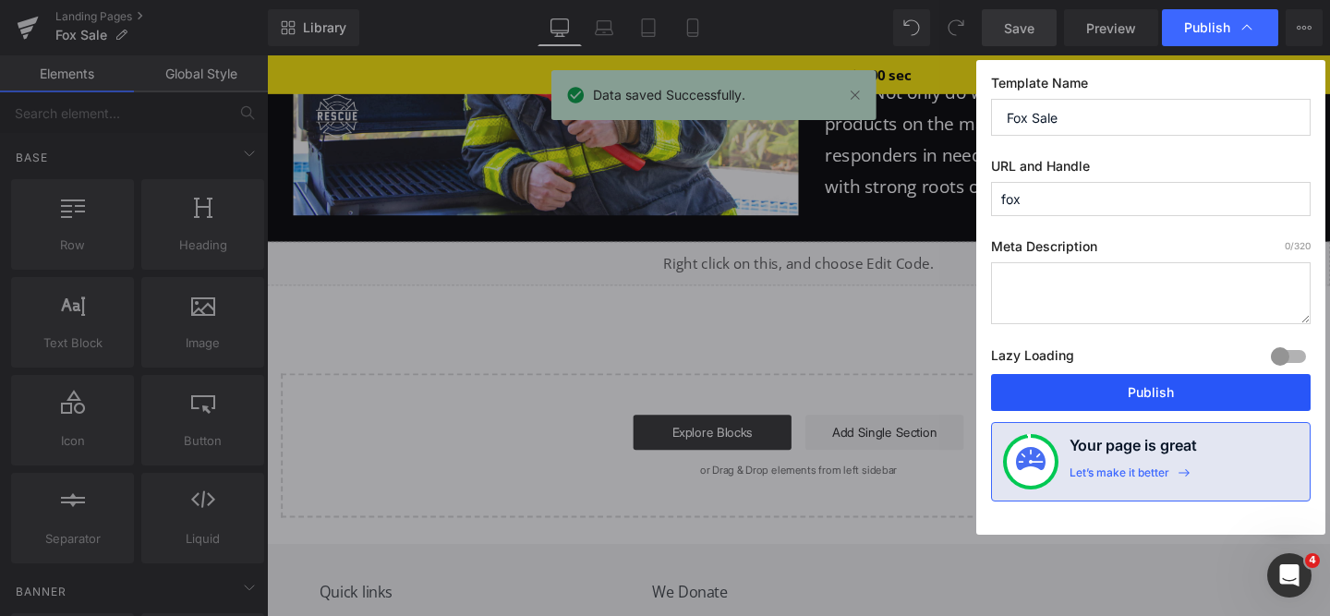
click at [1125, 389] on button "Publish" at bounding box center [1151, 392] width 320 height 37
